Goal: Obtain resource: Obtain resource

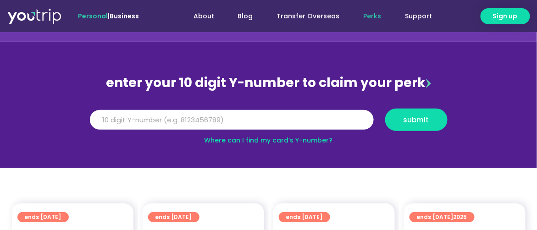
scroll to position [45, 0]
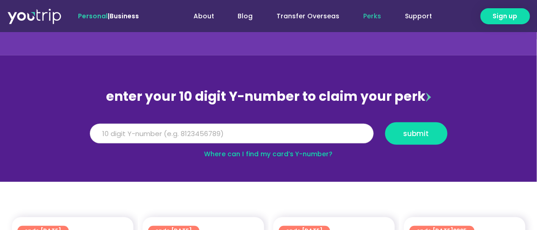
click at [208, 139] on input "Y Number" at bounding box center [232, 134] width 284 height 20
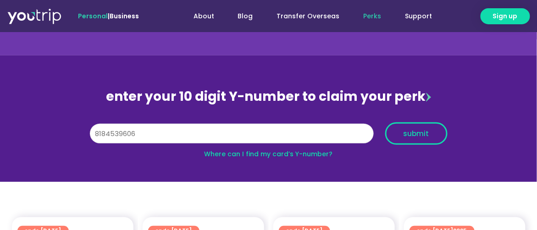
type input "8184539606"
click at [432, 134] on span "submit" at bounding box center [416, 133] width 47 height 7
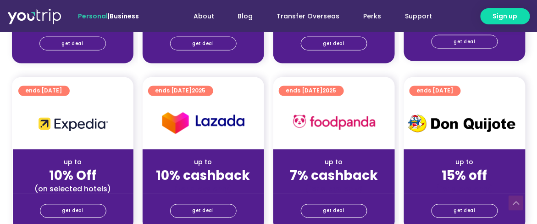
scroll to position [367, 0]
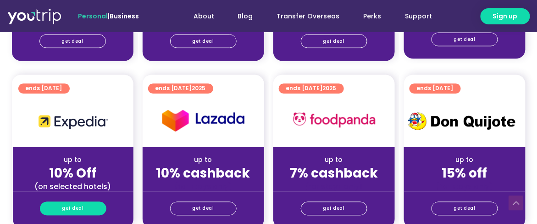
click at [75, 205] on span "get deal" at bounding box center [73, 208] width 22 height 13
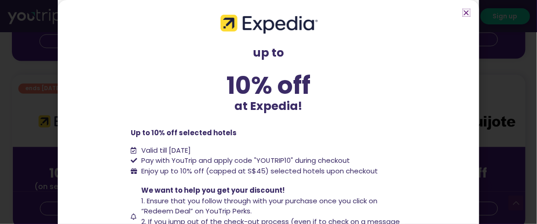
scroll to position [45, 0]
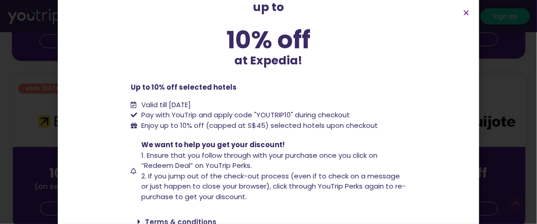
drag, startPoint x: 288, startPoint y: 114, endPoint x: 261, endPoint y: 108, distance: 27.2
click at [261, 108] on ul "Valid till [DATE] Pay with YouTrip and apply code "YOUTRIP10" during checkout E…" at bounding box center [268, 115] width 275 height 31
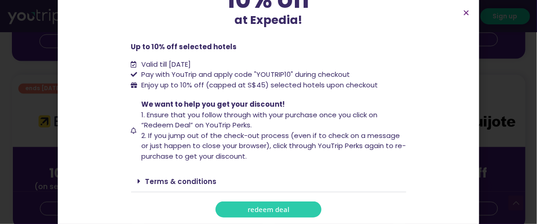
click at [271, 210] on span "redeem deal" at bounding box center [269, 209] width 42 height 7
